Goal: Find specific page/section: Find specific page/section

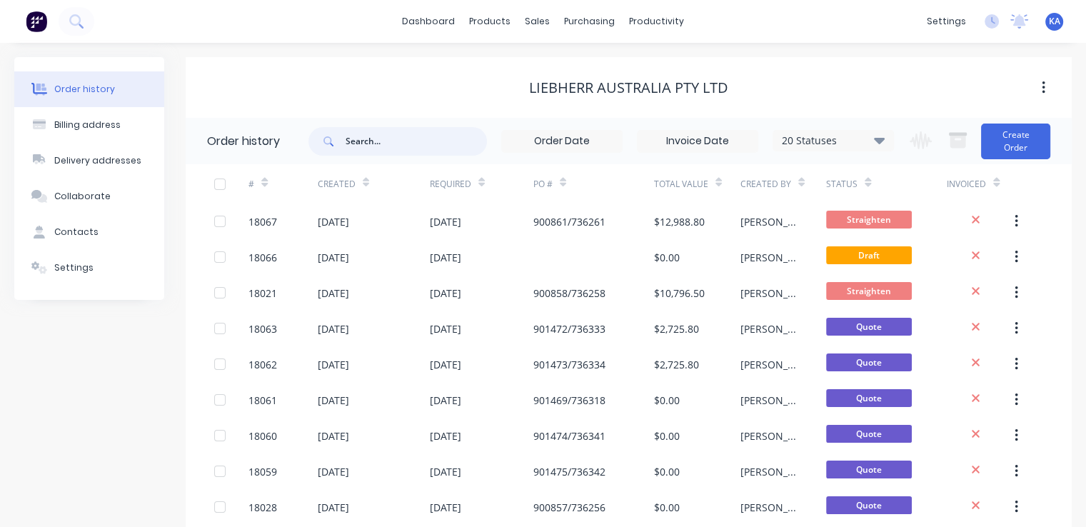
click at [380, 138] on input "text" at bounding box center [415, 141] width 141 height 29
type input "epiroc"
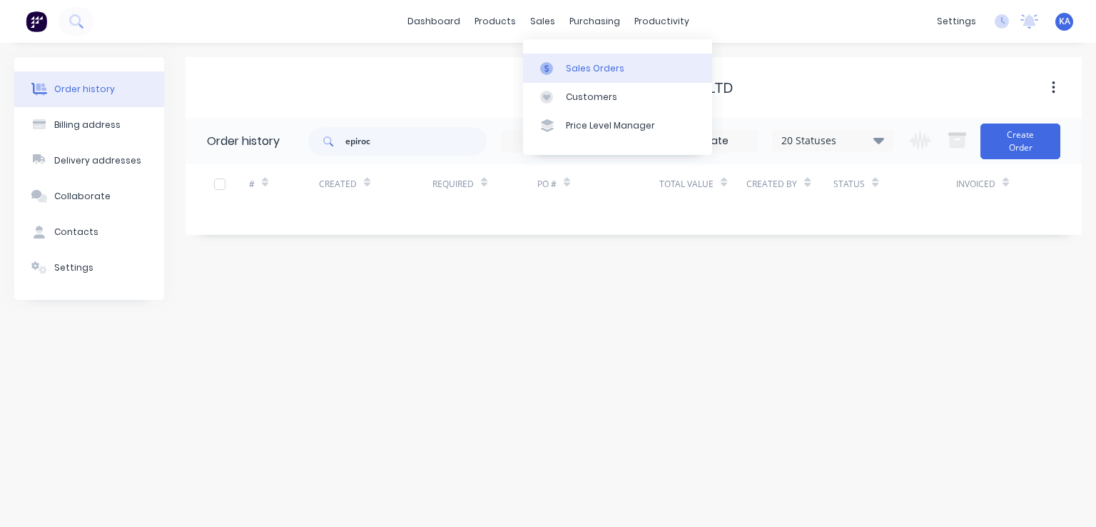
click at [578, 66] on div "Sales Orders" at bounding box center [595, 68] width 59 height 13
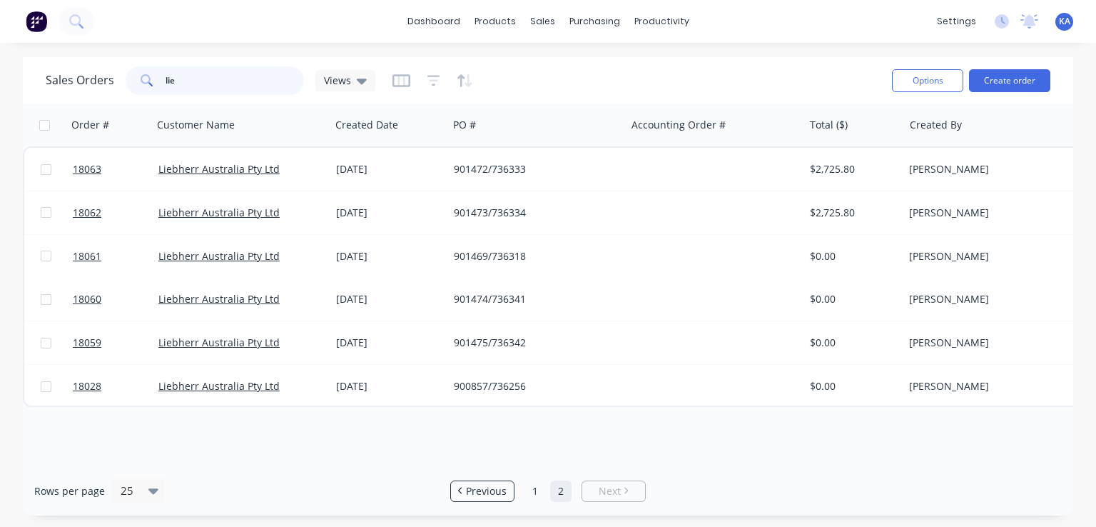
drag, startPoint x: 182, startPoint y: 79, endPoint x: 110, endPoint y: 74, distance: 72.3
click at [110, 74] on div "Sales Orders lie Views" at bounding box center [211, 80] width 330 height 29
type input "epir"
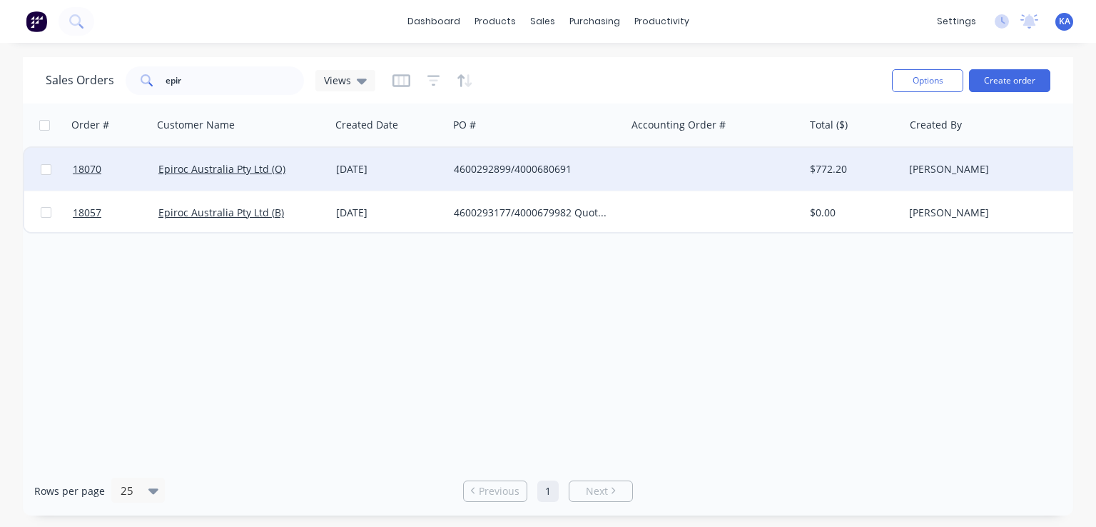
click at [554, 163] on div "4600292899/4000680691" at bounding box center [533, 169] width 158 height 14
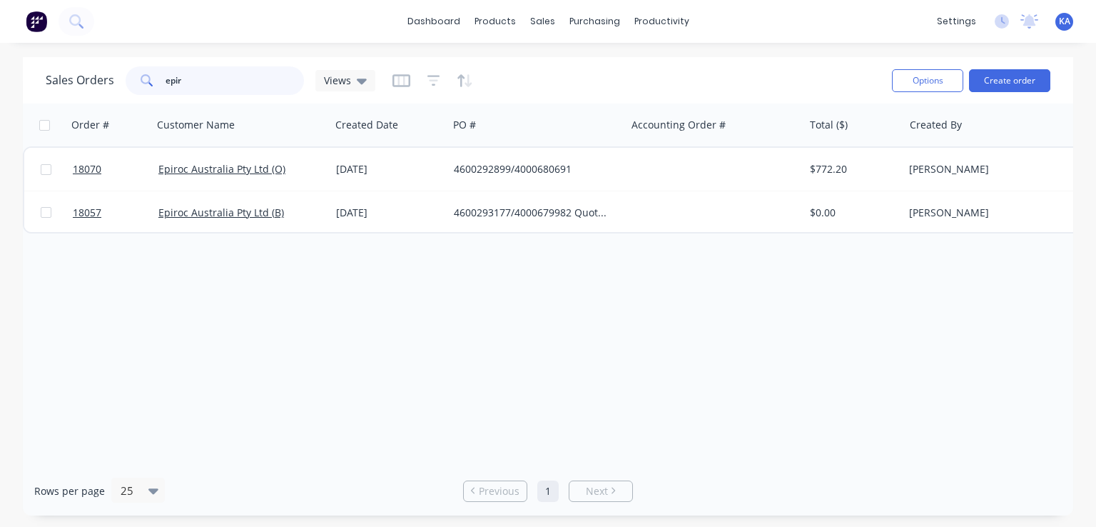
drag, startPoint x: 214, startPoint y: 86, endPoint x: 87, endPoint y: 76, distance: 127.4
click at [87, 76] on div "Sales Orders epir Views" at bounding box center [211, 80] width 330 height 29
type input "pmd"
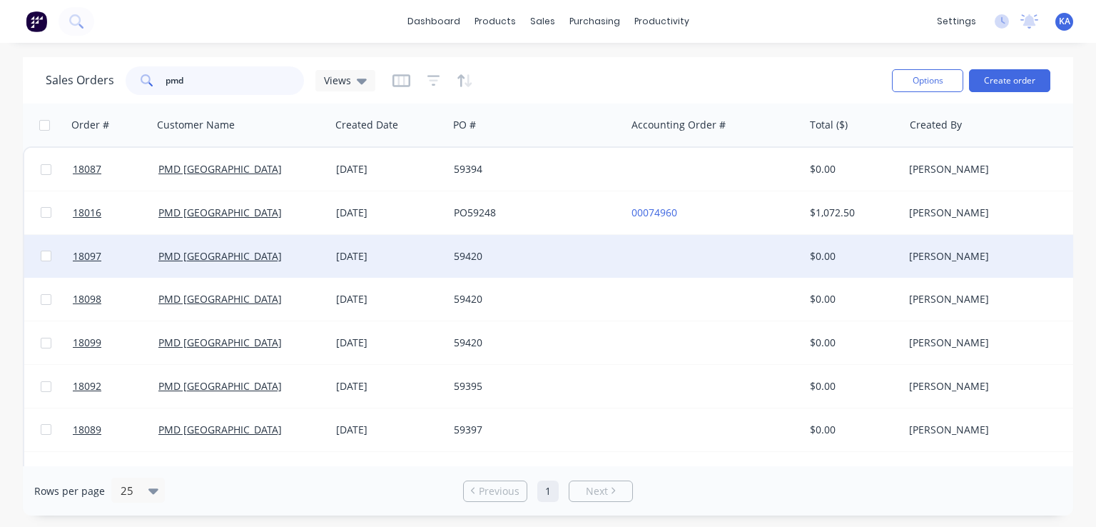
scroll to position [71, 0]
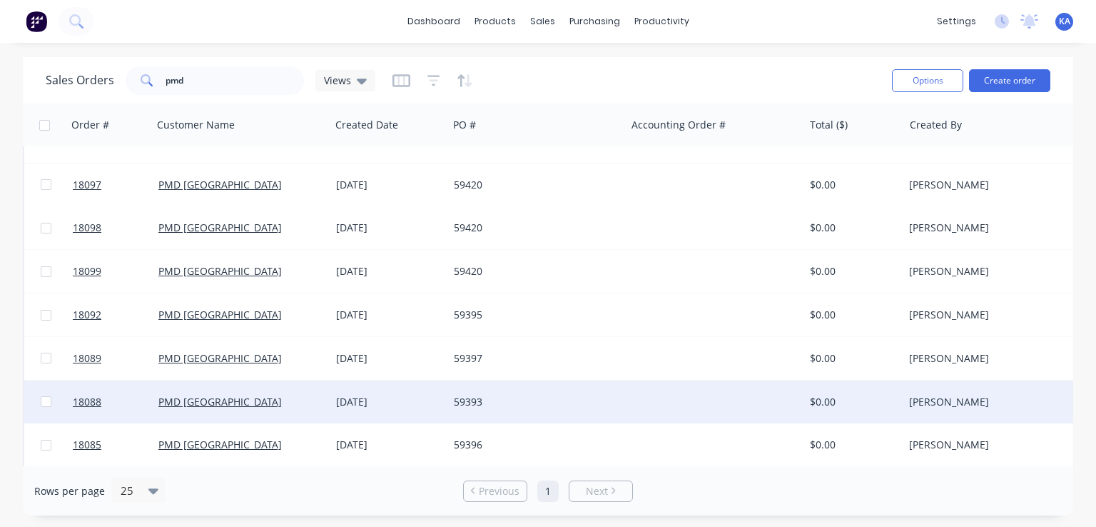
click at [484, 395] on div "59393" at bounding box center [533, 402] width 158 height 14
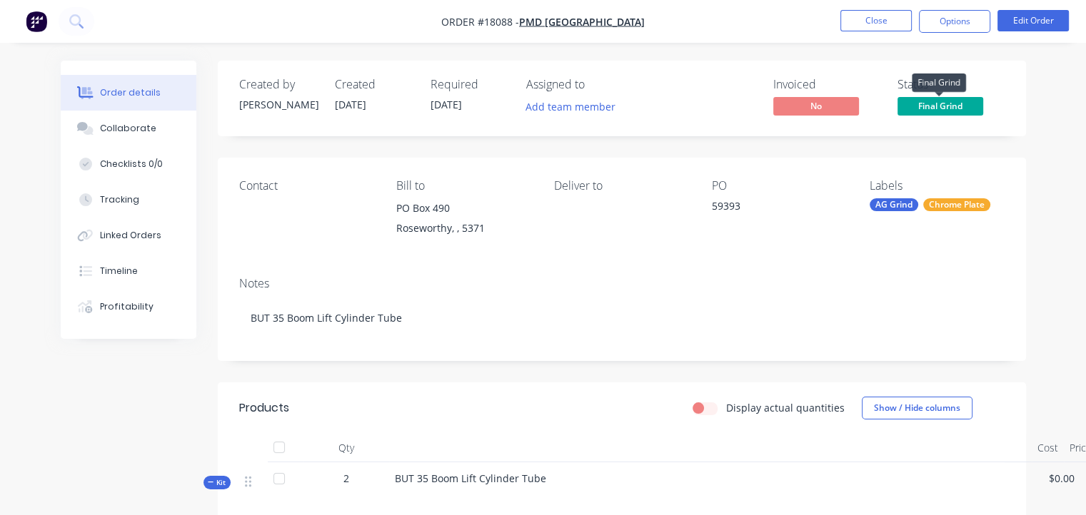
click at [954, 103] on span "Final Grind" at bounding box center [940, 106] width 86 height 18
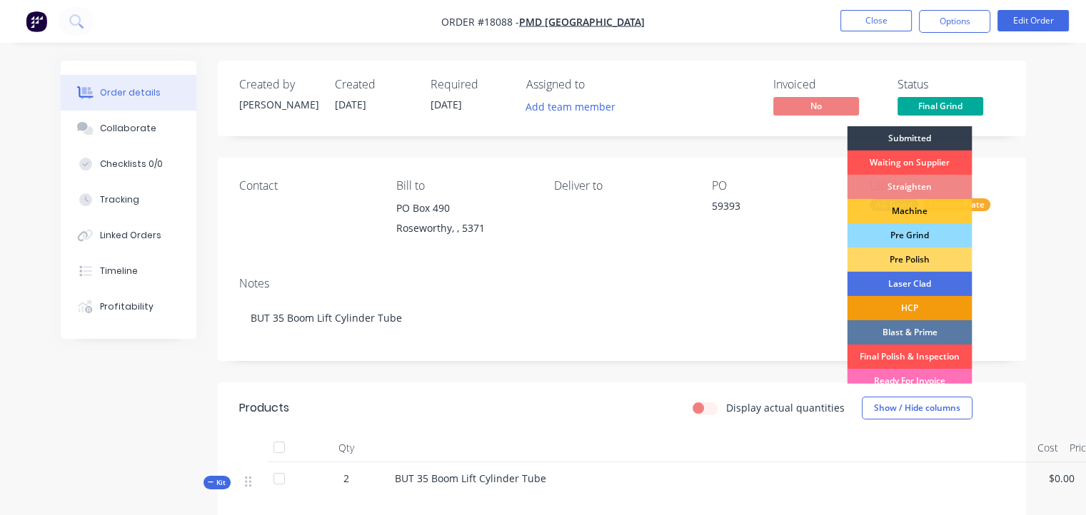
click at [937, 355] on div "Final Polish & Inspection" at bounding box center [908, 357] width 125 height 24
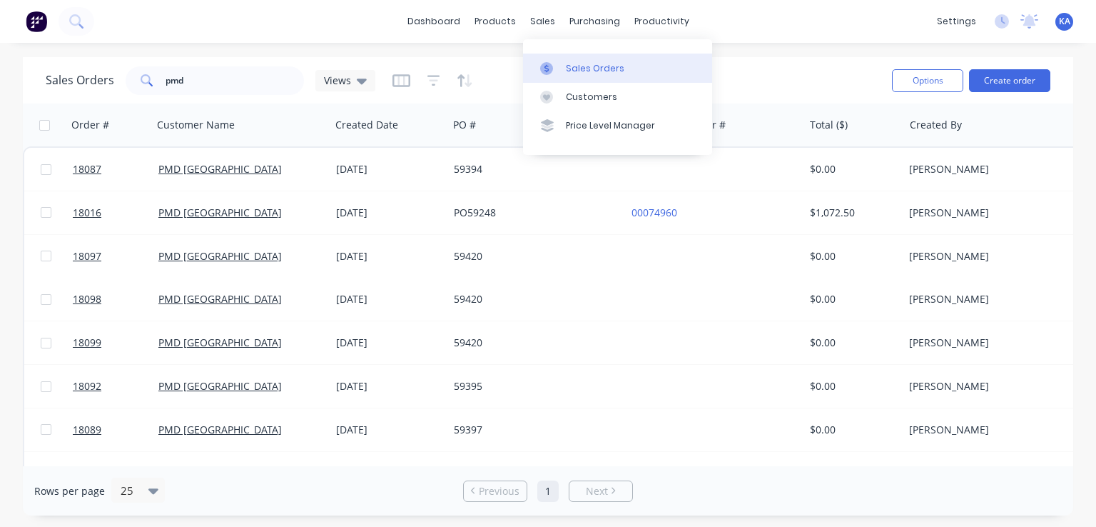
click at [580, 66] on div "Sales Orders" at bounding box center [595, 68] width 59 height 13
